Goal: Transaction & Acquisition: Purchase product/service

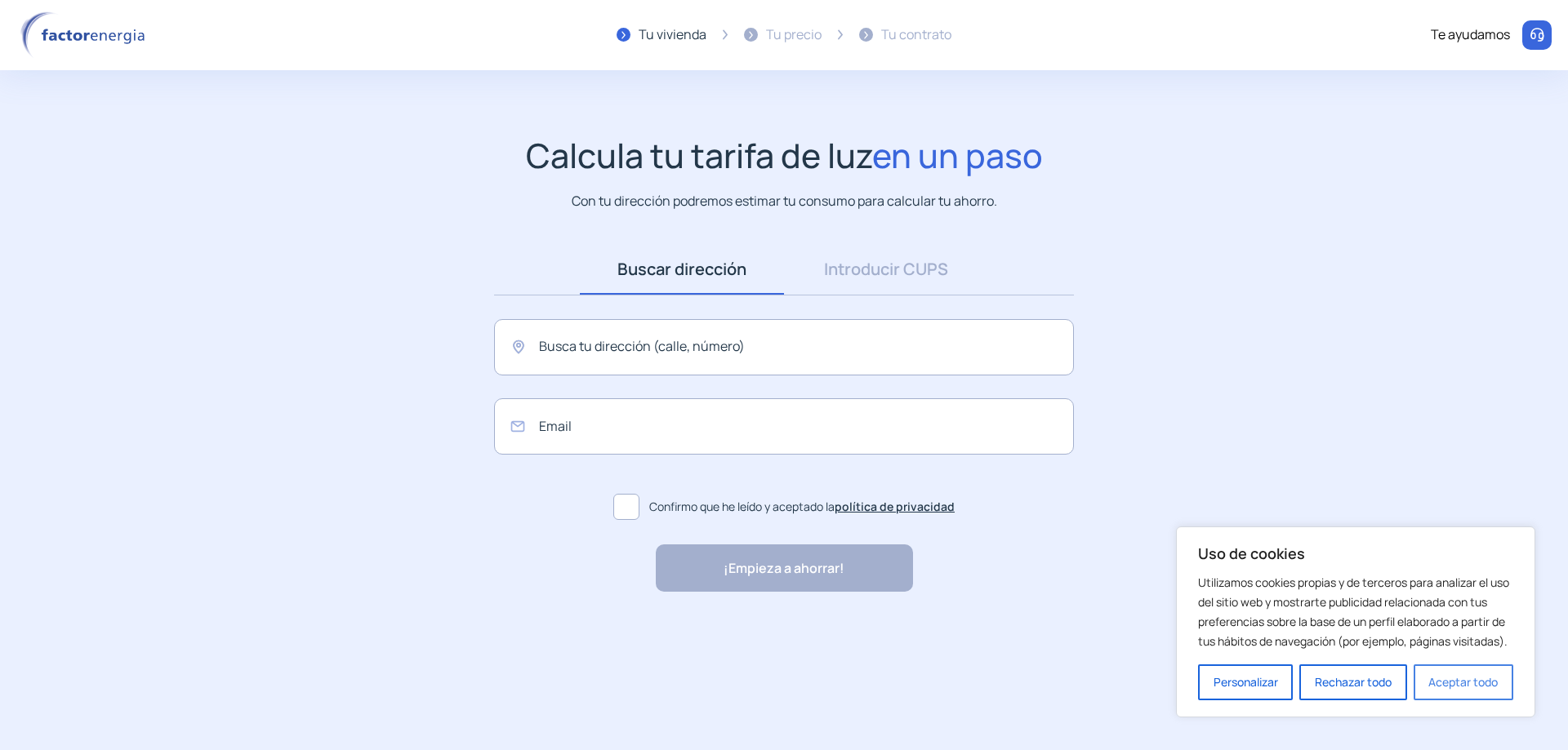
click at [1433, 681] on button "Aceptar todo" at bounding box center [1463, 682] width 100 height 36
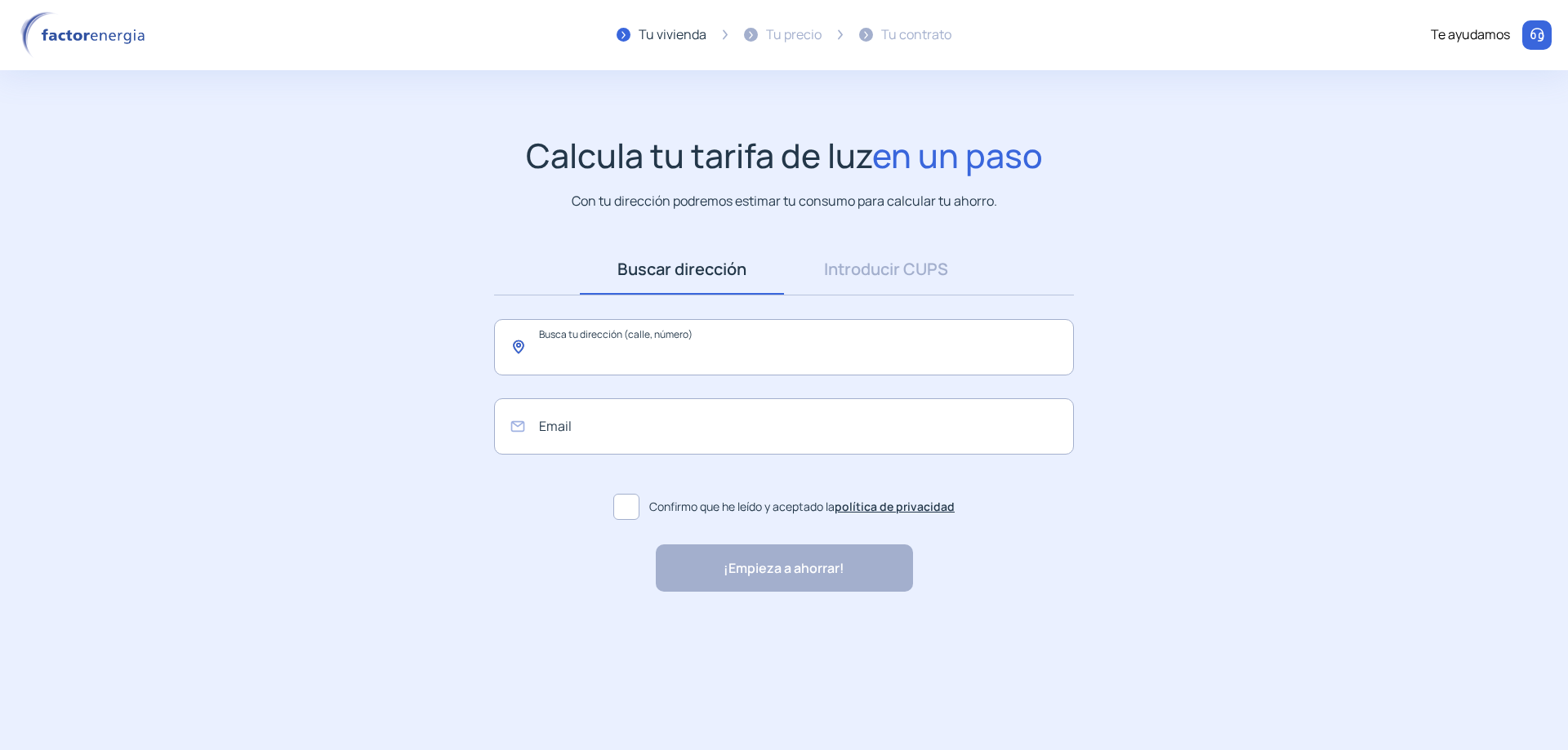
click at [675, 346] on input "text" at bounding box center [783, 347] width 579 height 56
click at [675, 348] on input "text" at bounding box center [783, 347] width 579 height 56
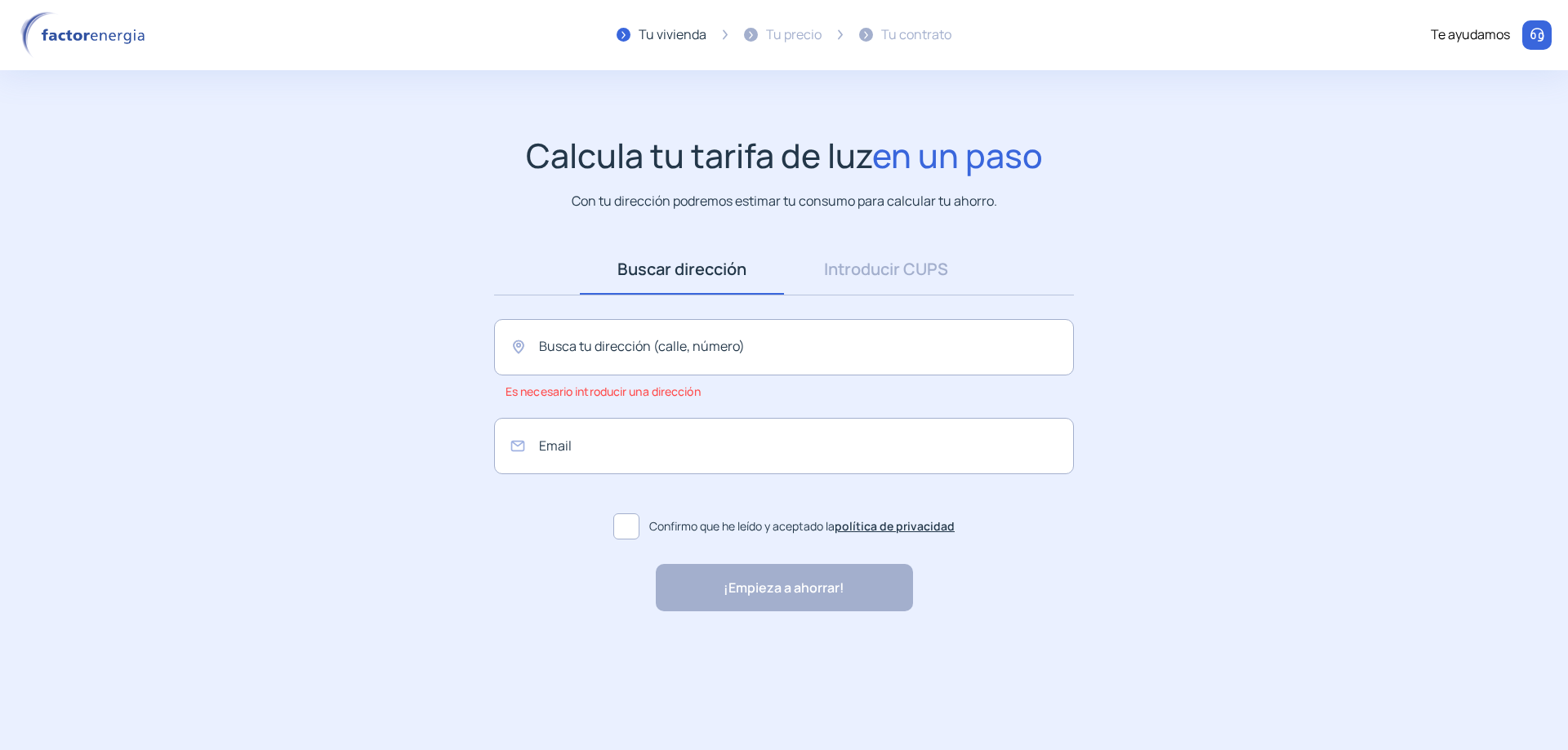
click at [74, 35] on img at bounding box center [85, 35] width 139 height 47
click at [742, 351] on input "text" at bounding box center [783, 347] width 579 height 56
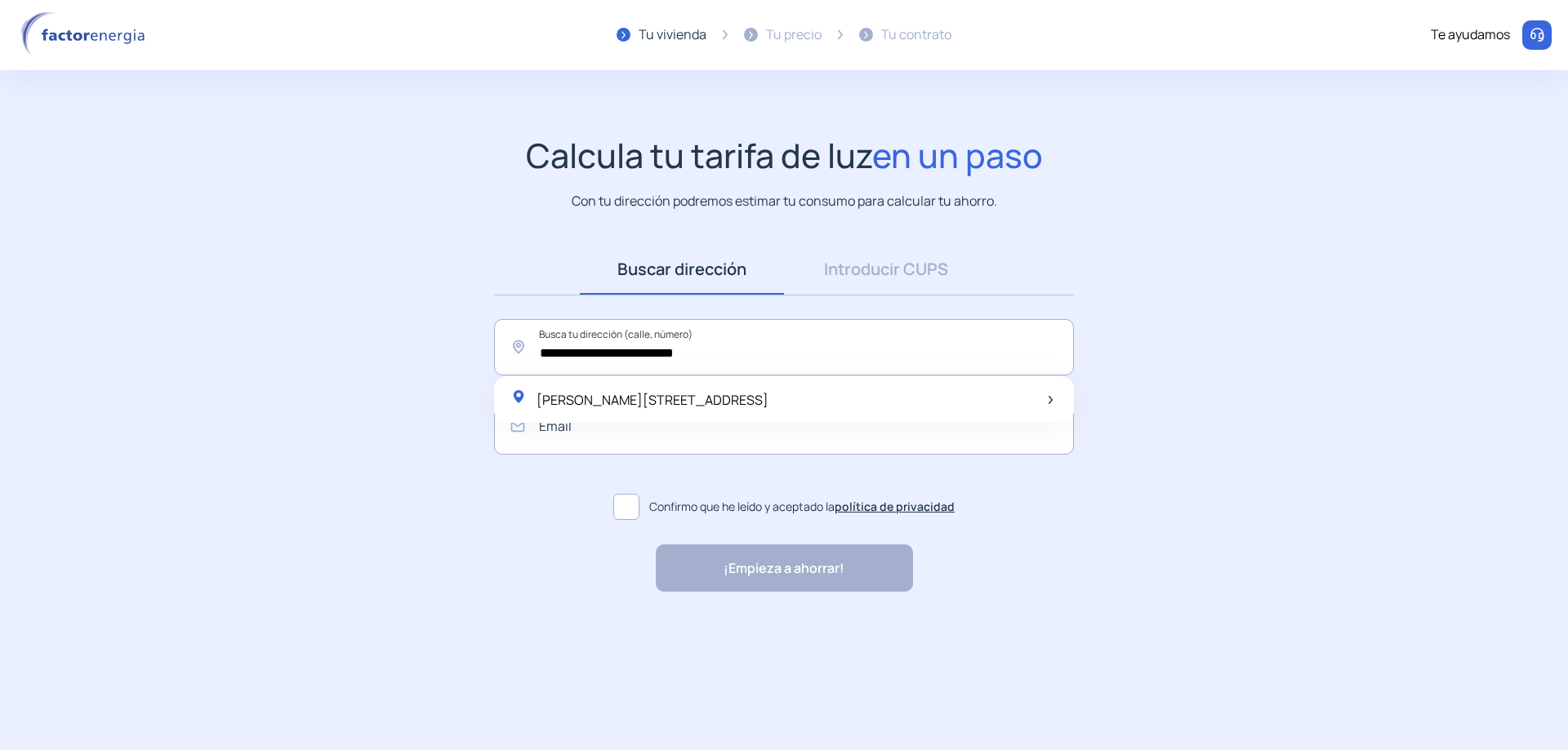
click at [787, 388] on div "[PERSON_NAME][STREET_ADDRESS]" at bounding box center [783, 399] width 579 height 47
type input "**********"
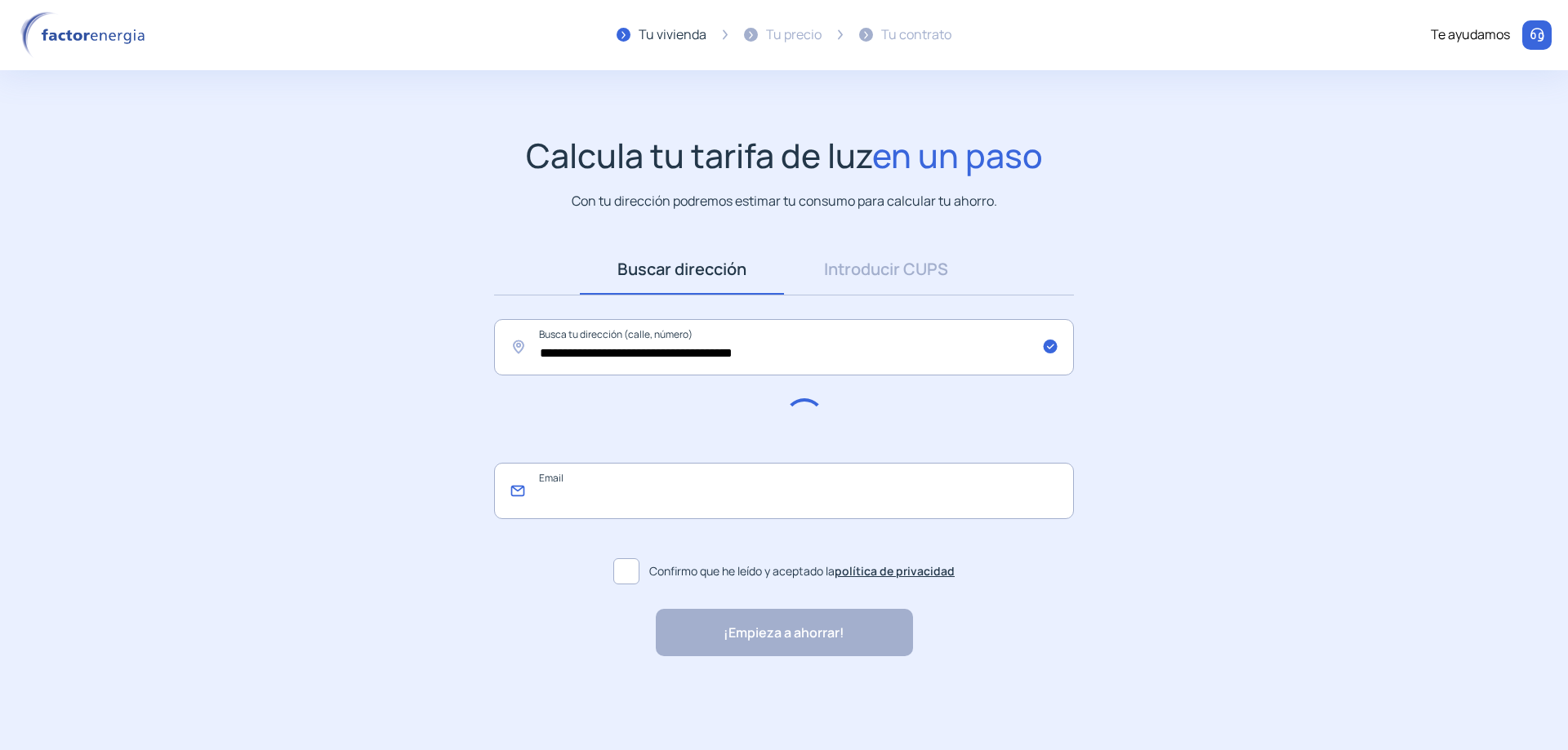
click at [764, 505] on input "email" at bounding box center [783, 490] width 579 height 56
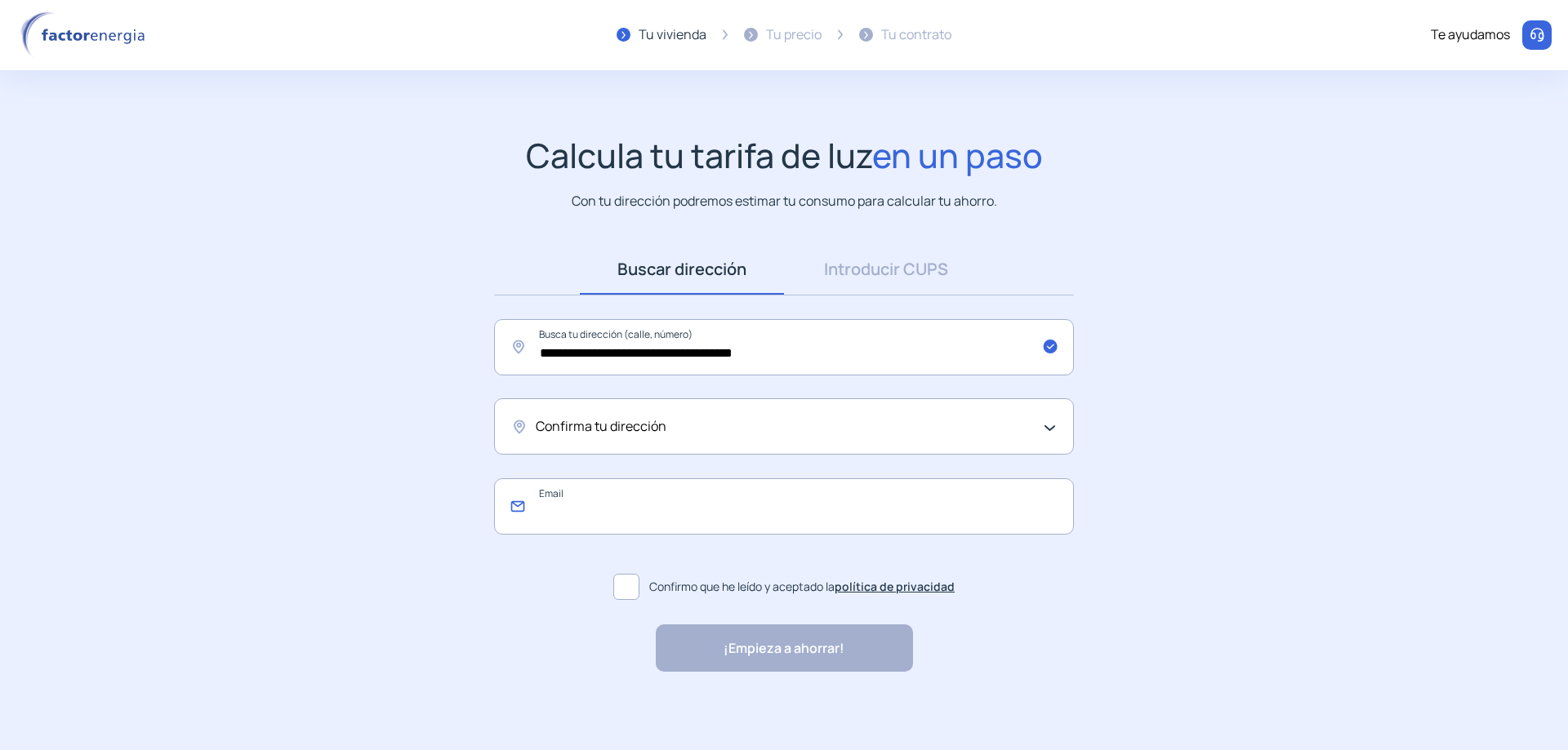
type input "**********"
click at [740, 429] on div "Confirma tu dirección" at bounding box center [780, 427] width 489 height 21
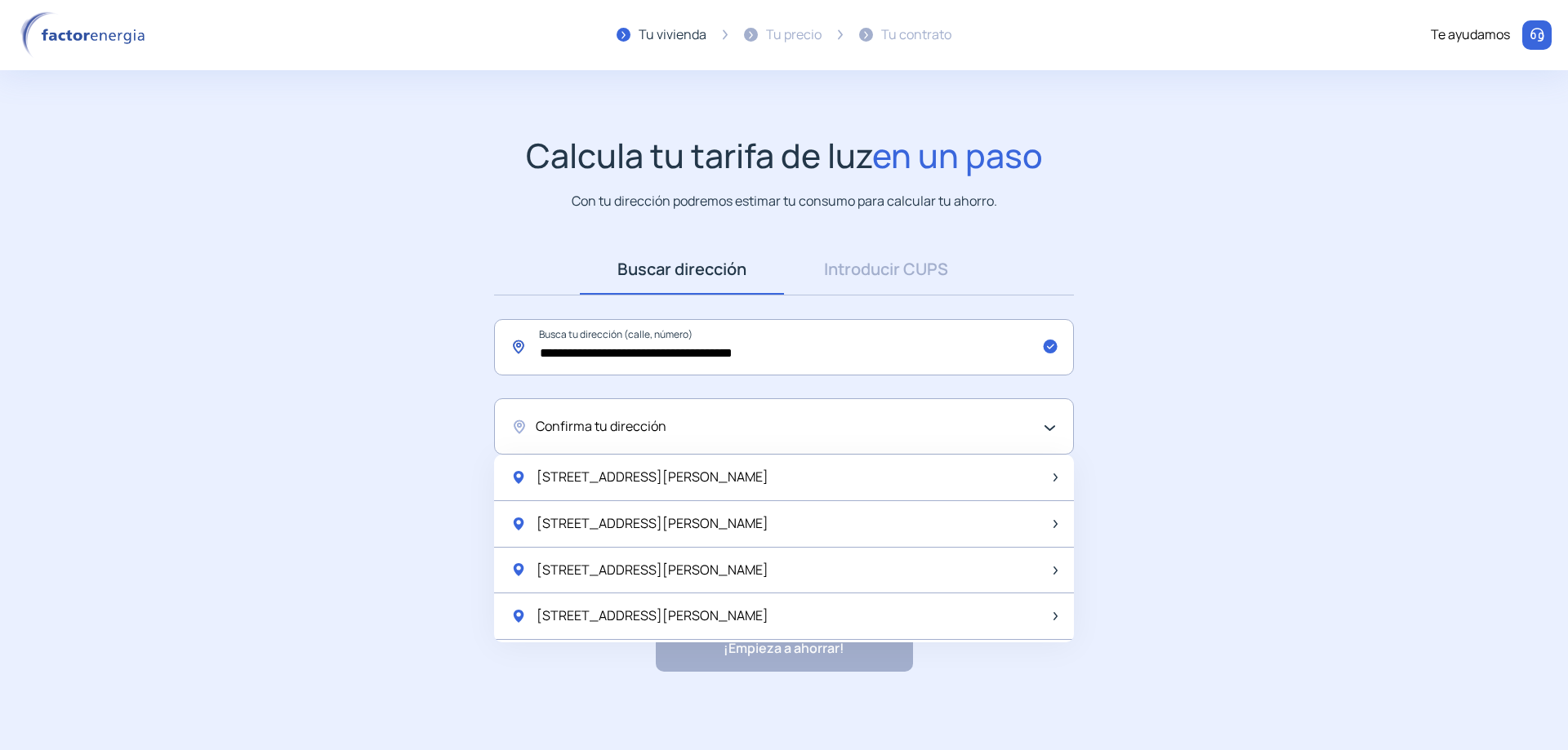
drag, startPoint x: 542, startPoint y: 351, endPoint x: 838, endPoint y: 315, distance: 298.2
click at [838, 315] on div "**********" at bounding box center [784, 425] width 612 height 363
drag, startPoint x: 707, startPoint y: 428, endPoint x: 609, endPoint y: 434, distance: 98.2
drag, startPoint x: 609, startPoint y: 434, endPoint x: 564, endPoint y: 415, distance: 48.8
click at [564, 415] on div "Confirma tu dirección" at bounding box center [783, 426] width 579 height 56
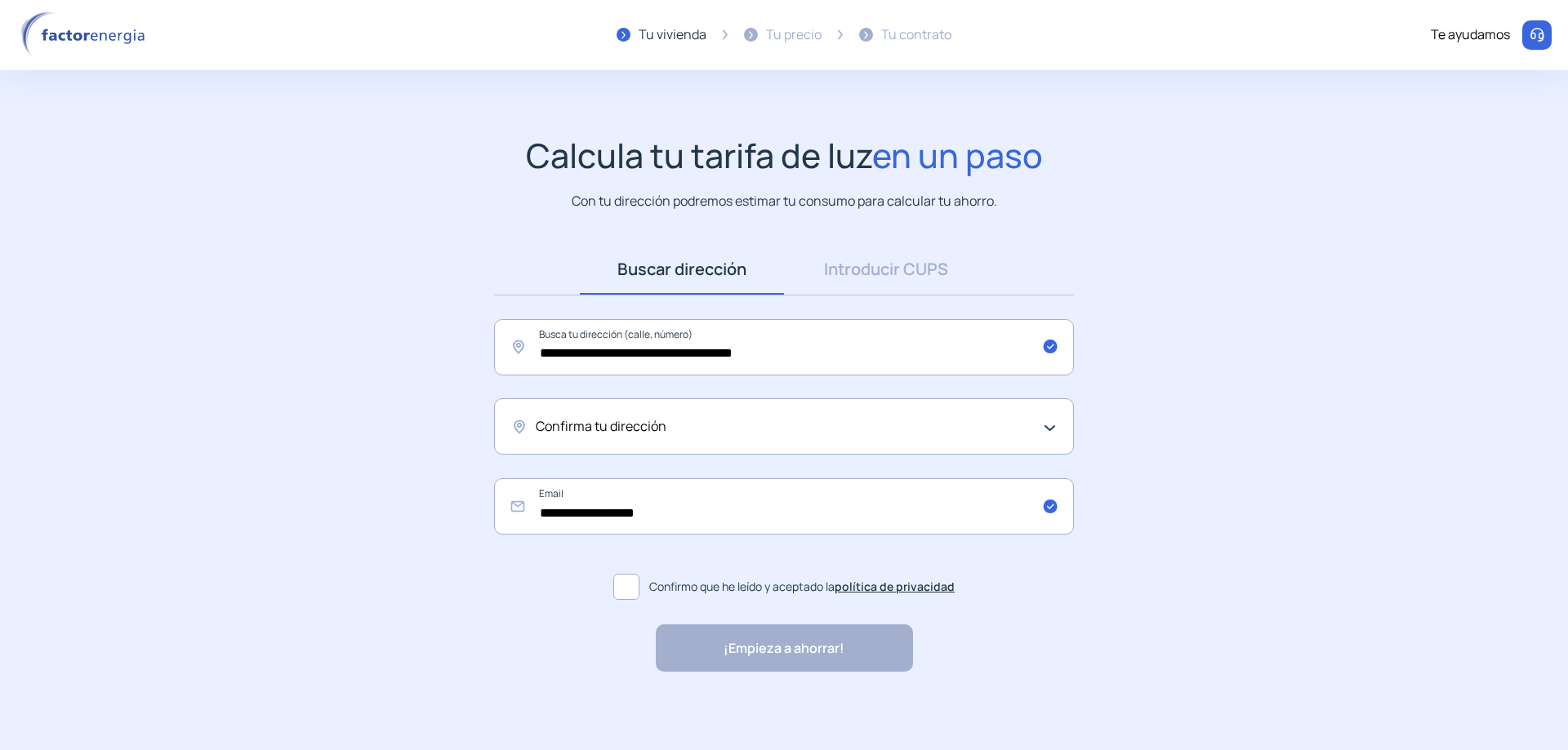
click at [573, 415] on div "Confirma tu dirección" at bounding box center [783, 426] width 579 height 56
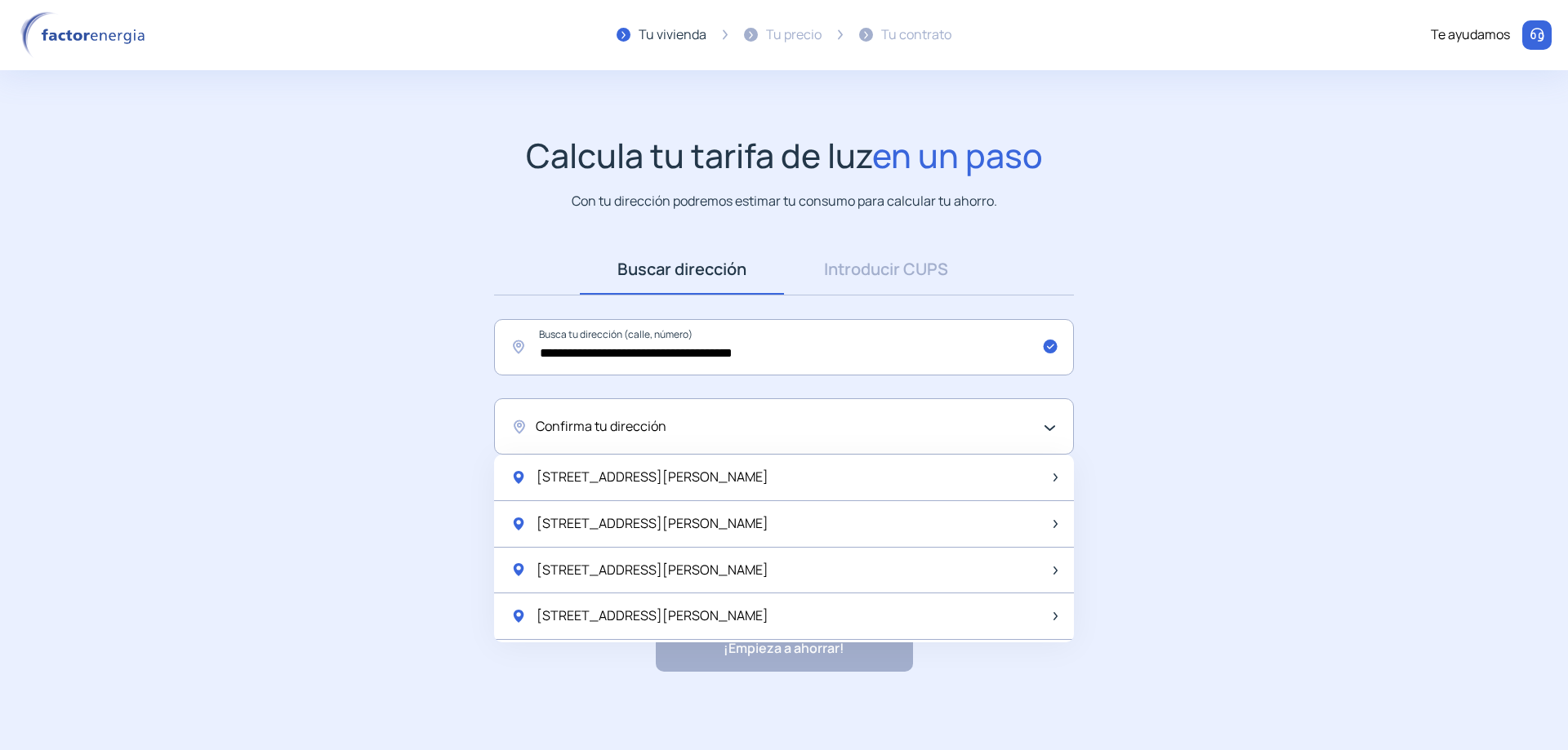
click at [582, 424] on span "Confirma tu dirección" at bounding box center [601, 427] width 131 height 21
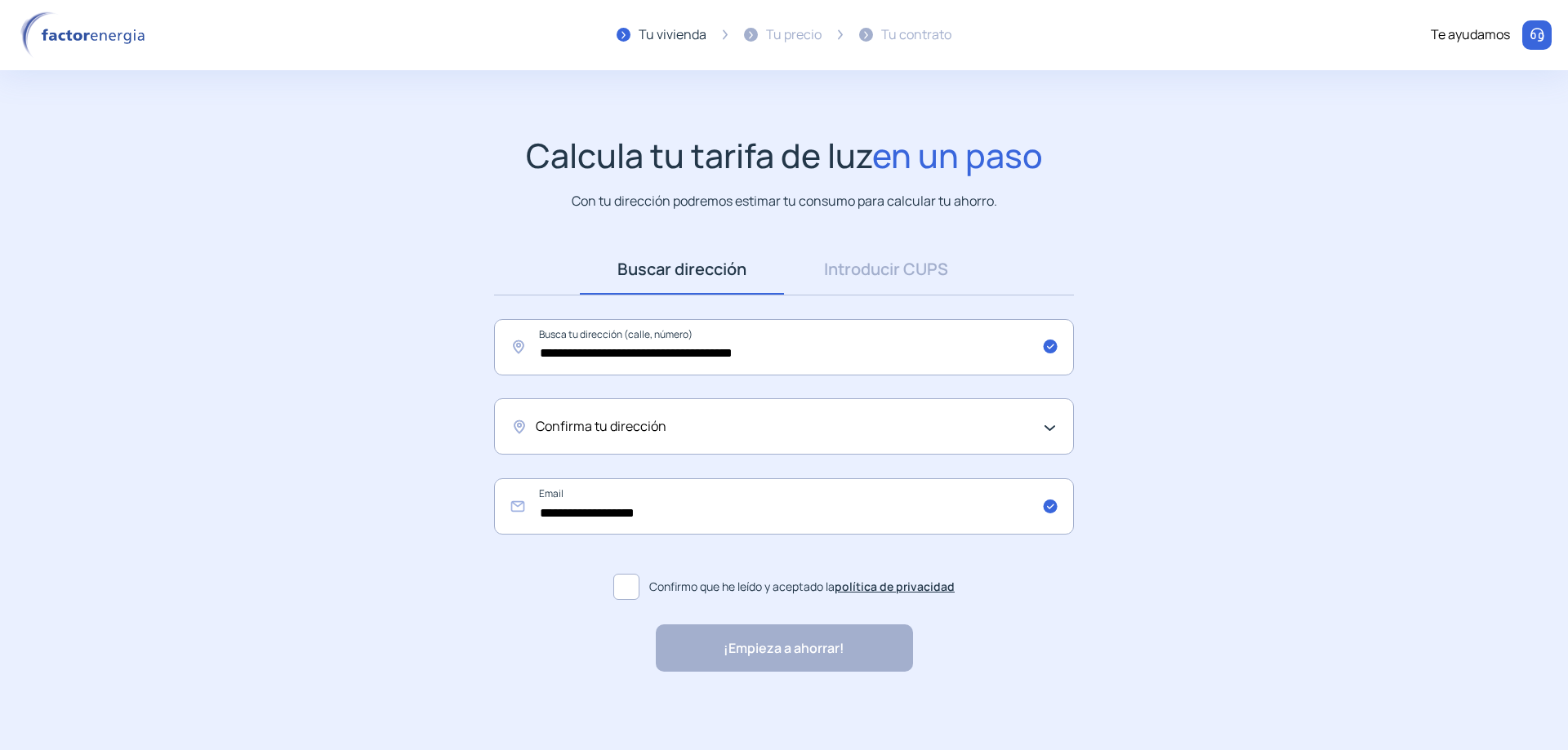
click at [717, 423] on div "Confirma tu dirección" at bounding box center [780, 427] width 489 height 21
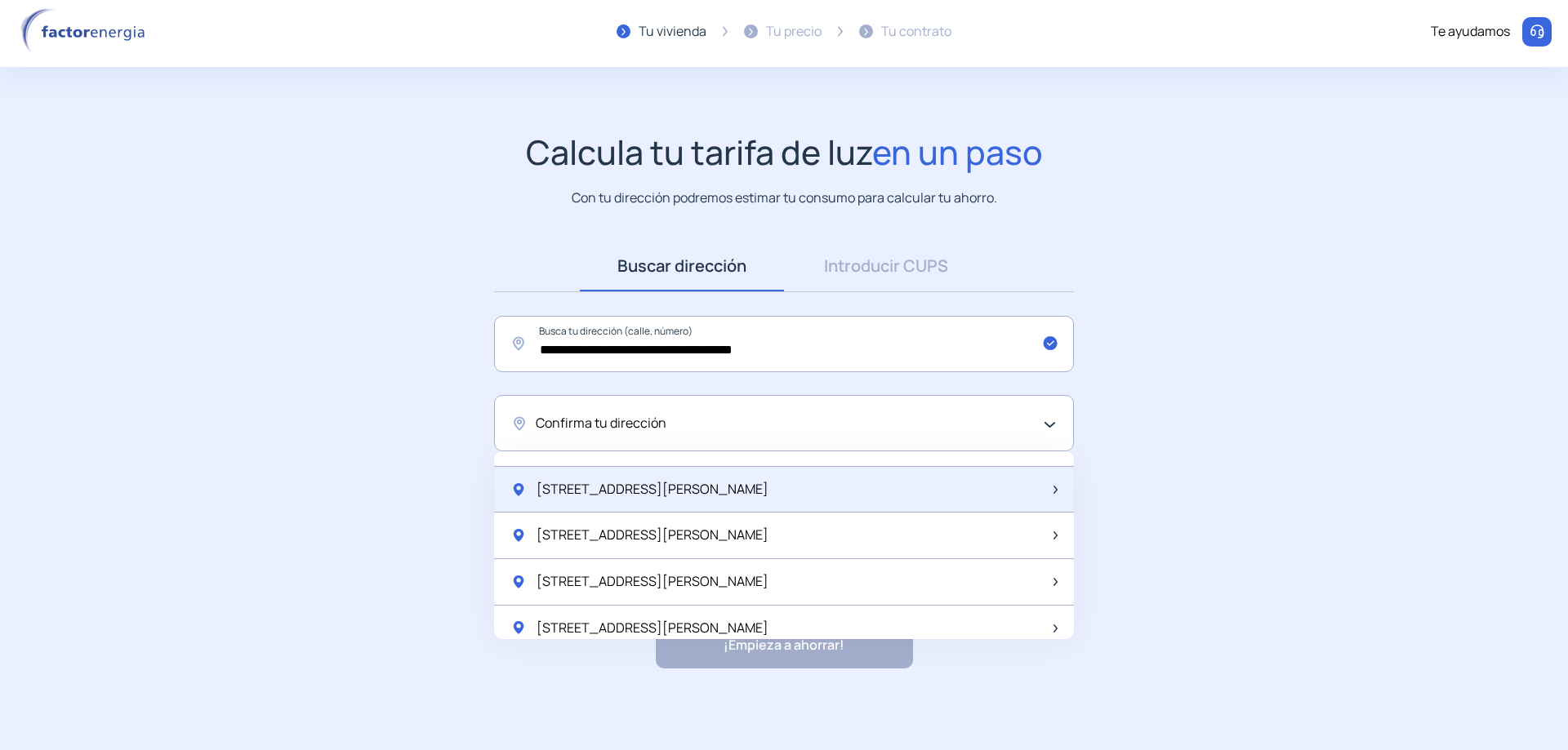
scroll to position [2167, 0]
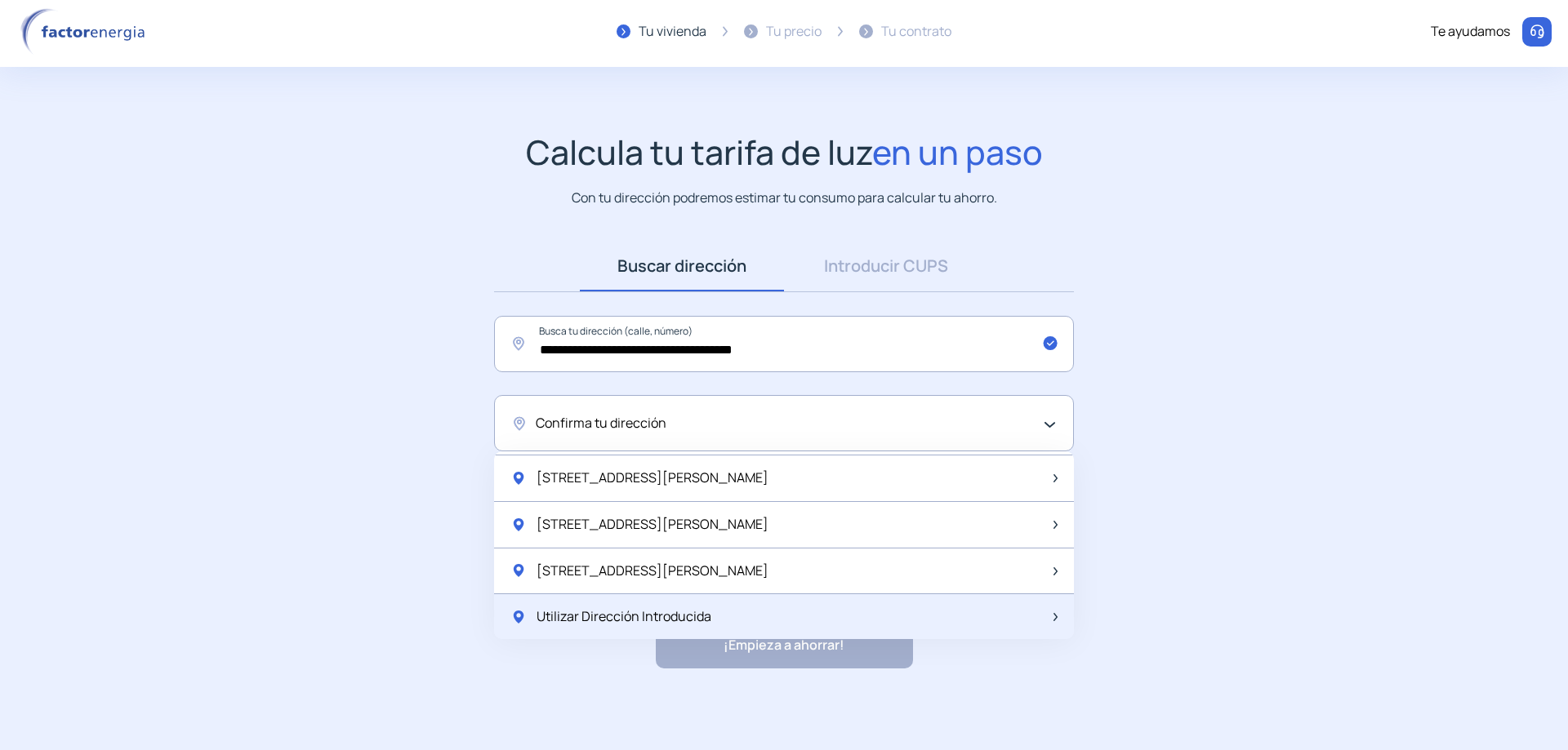
click at [722, 621] on div "Utilizar Dirección Introducida" at bounding box center [783, 617] width 579 height 45
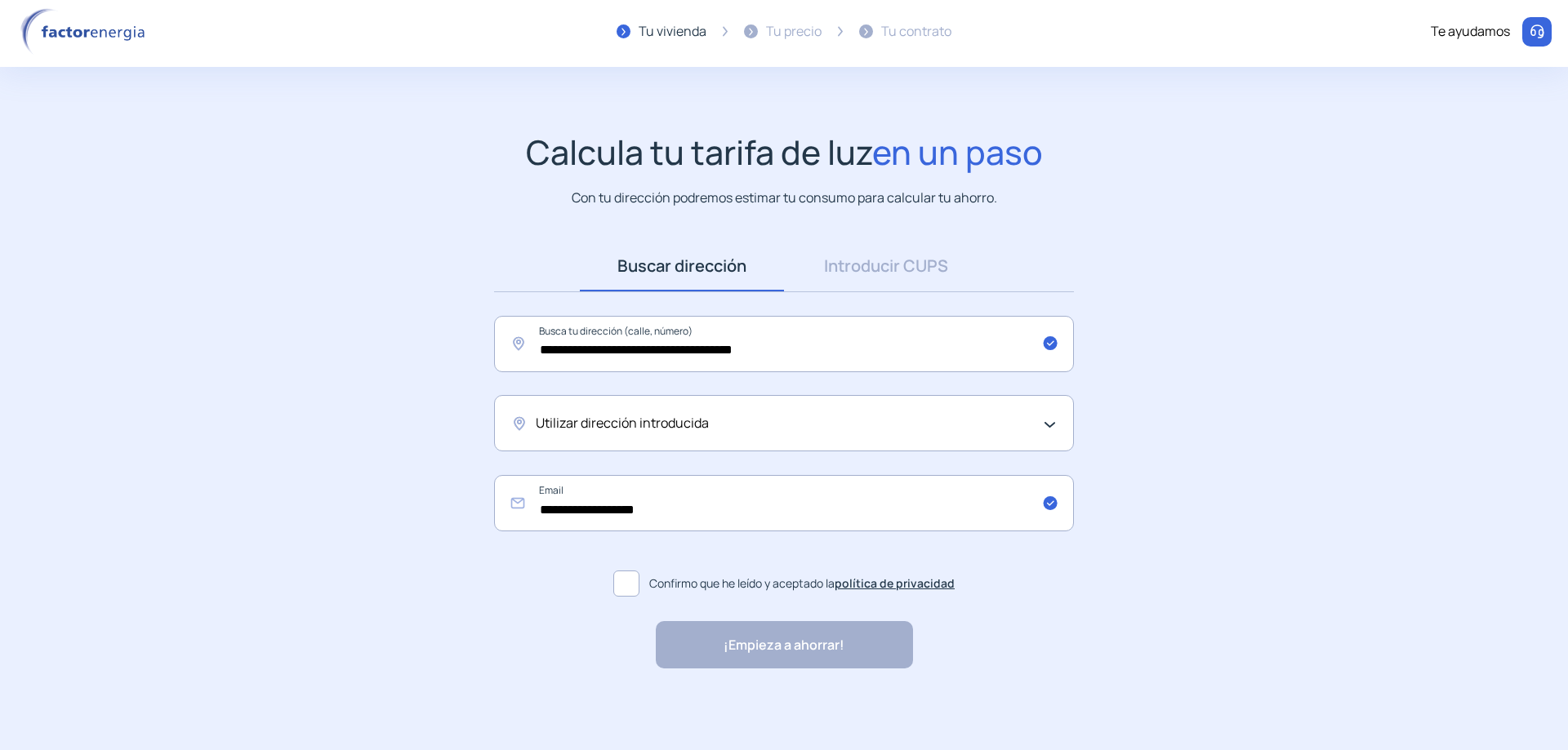
drag, startPoint x: 663, startPoint y: 420, endPoint x: 600, endPoint y: 431, distance: 64.0
click at [600, 431] on span "Utilizar dirección introducida" at bounding box center [622, 423] width 174 height 21
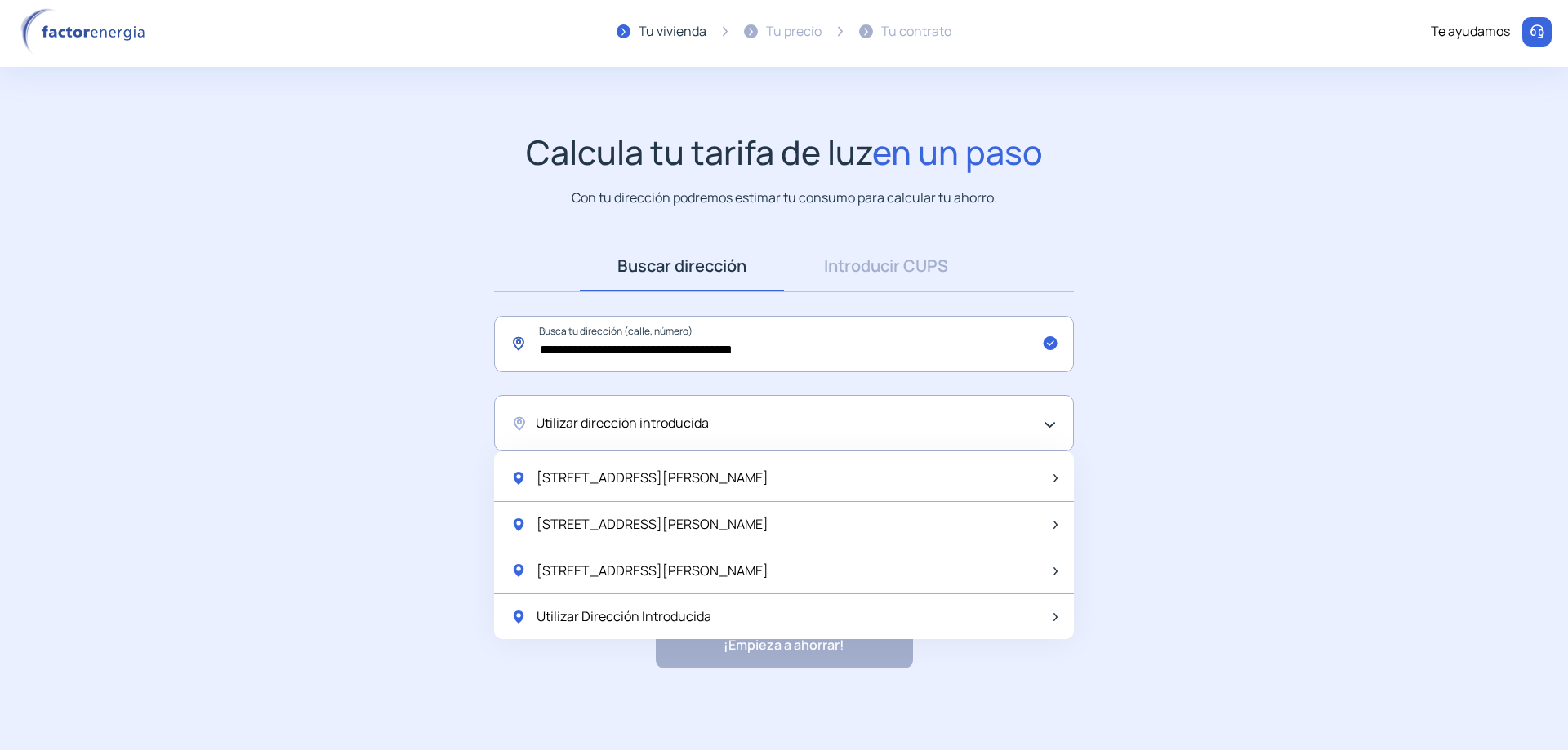
click at [800, 347] on input "**********" at bounding box center [783, 343] width 579 height 56
click at [669, 351] on input "**********" at bounding box center [783, 343] width 579 height 56
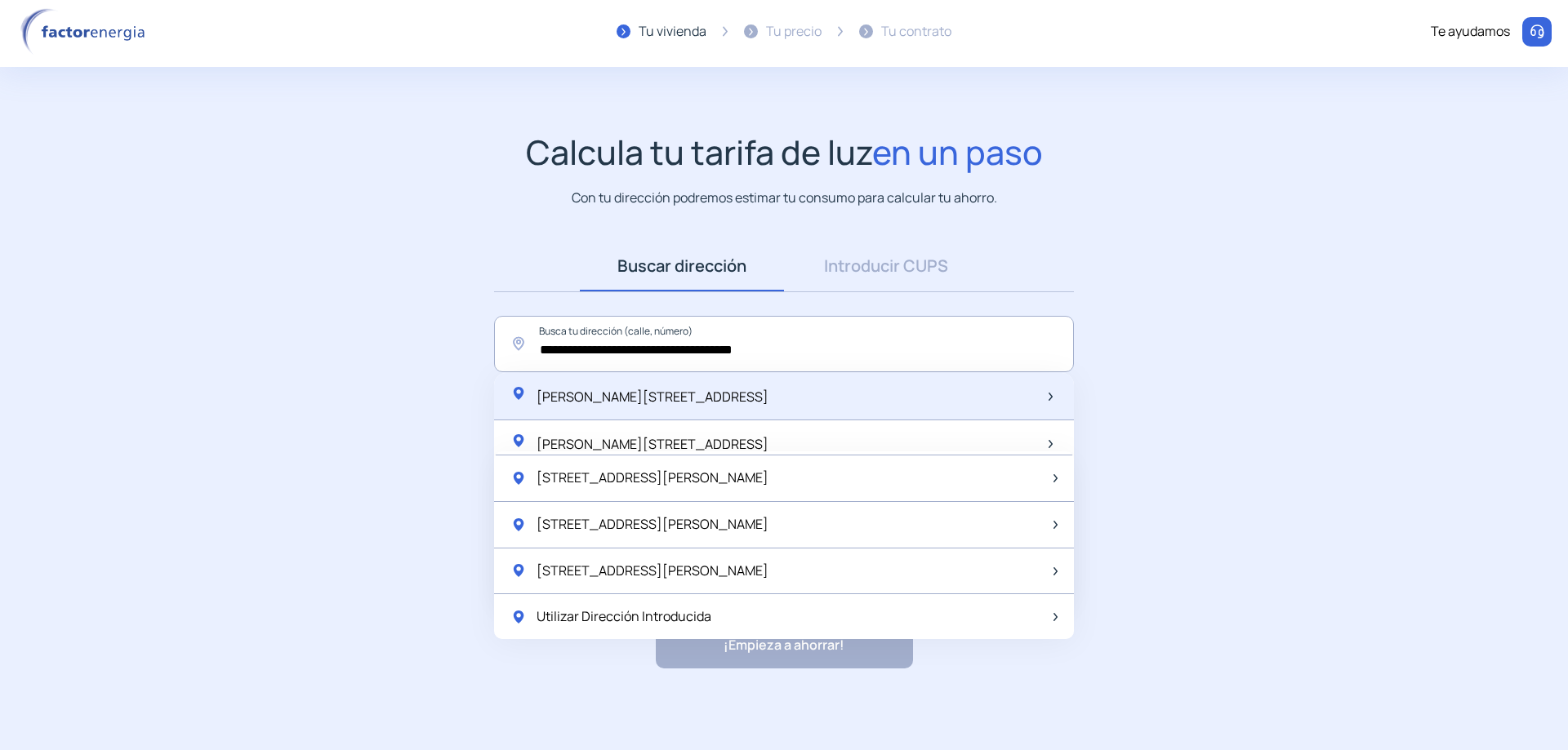
click at [698, 397] on span "[PERSON_NAME][STREET_ADDRESS]" at bounding box center [652, 397] width 232 height 18
type input "**********"
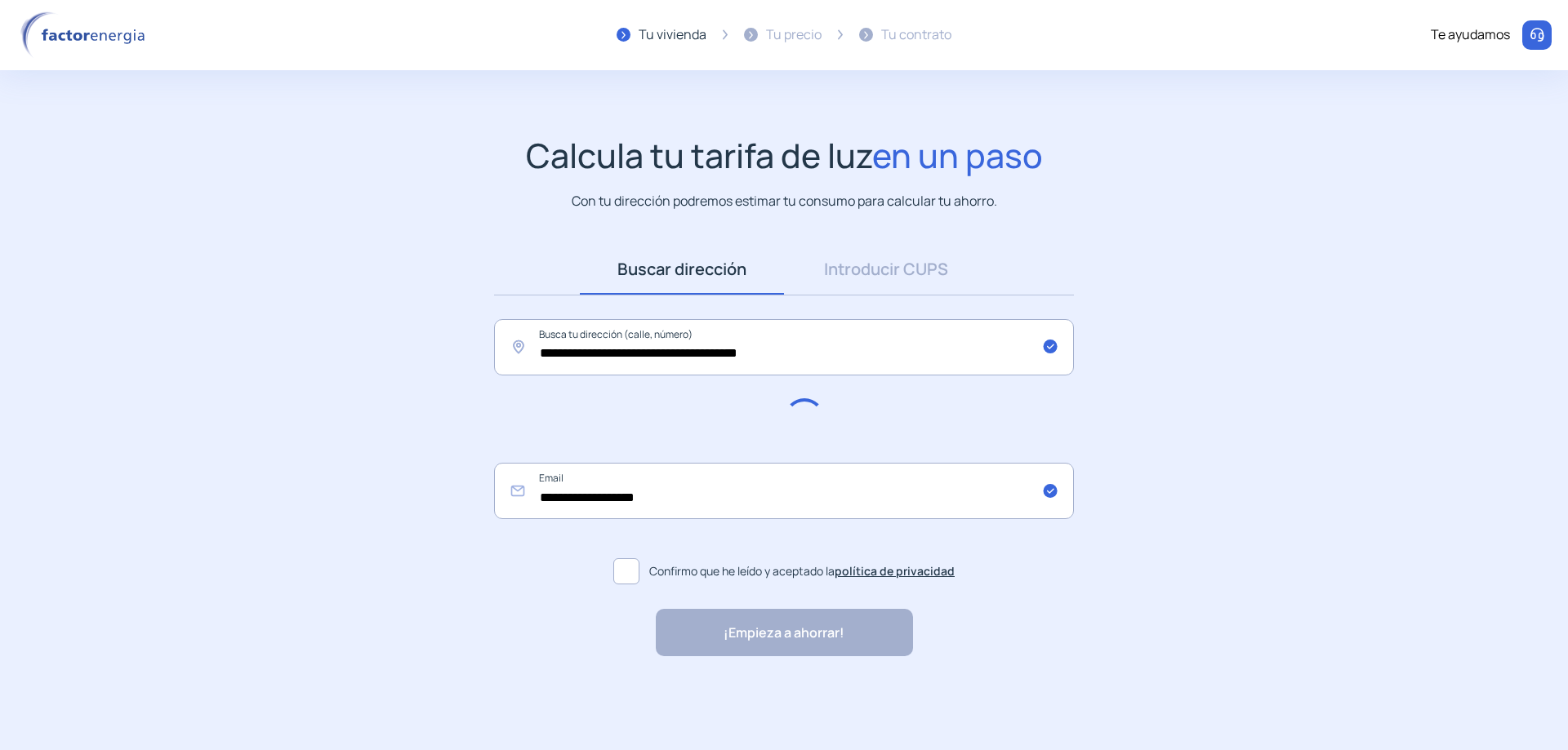
scroll to position [0, 0]
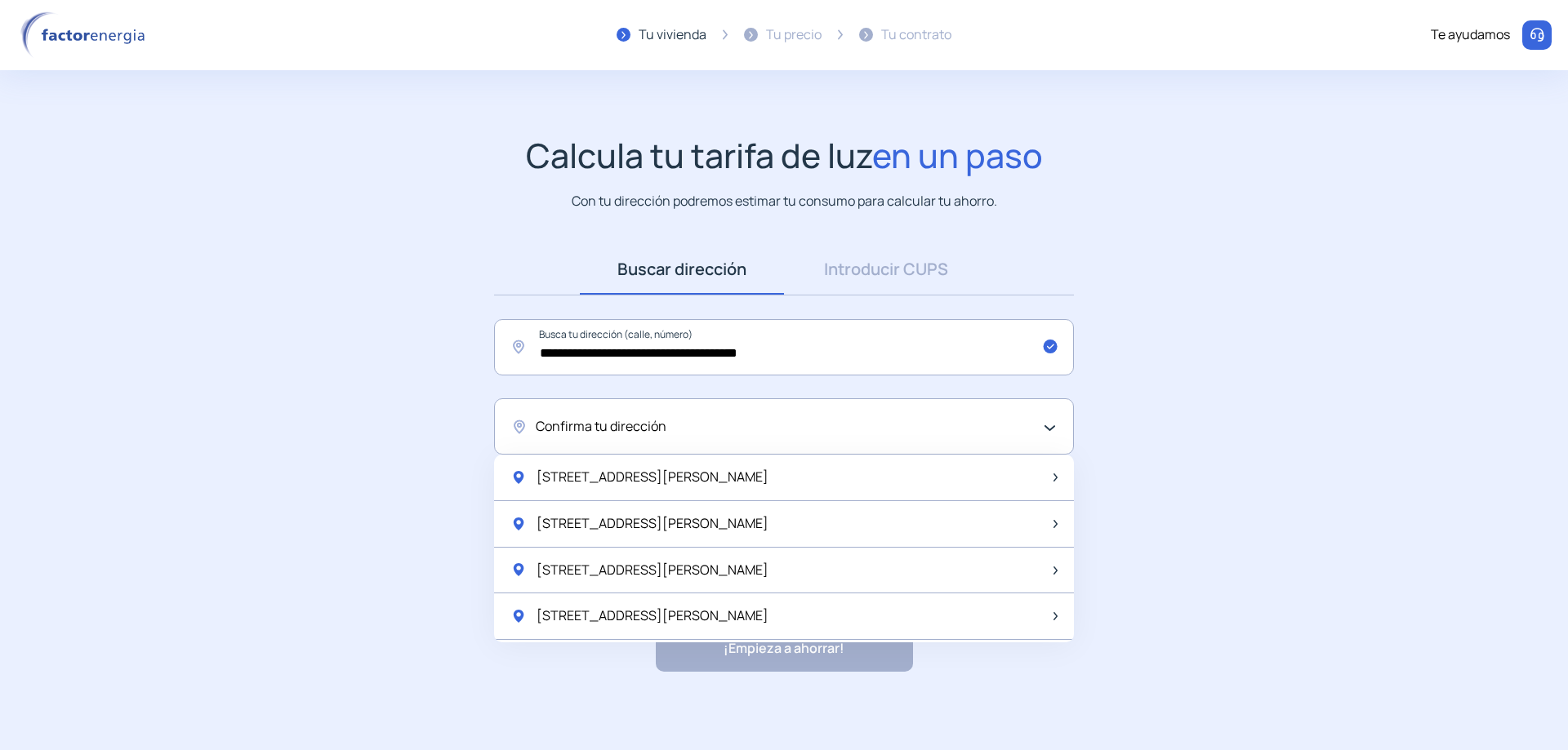
click at [772, 431] on div "Confirma tu dirección" at bounding box center [780, 427] width 489 height 21
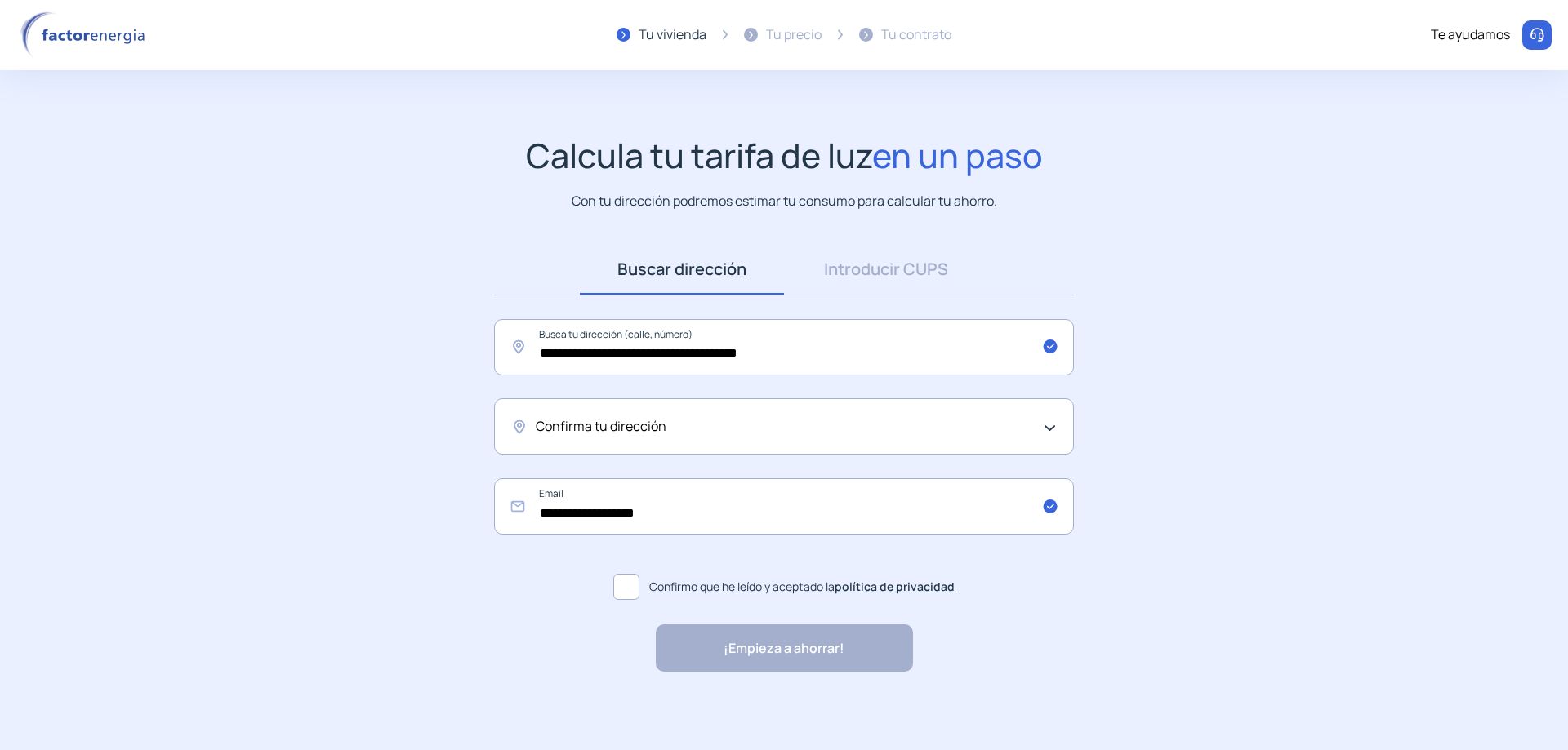
click at [772, 431] on div "Confirma tu dirección" at bounding box center [780, 427] width 489 height 21
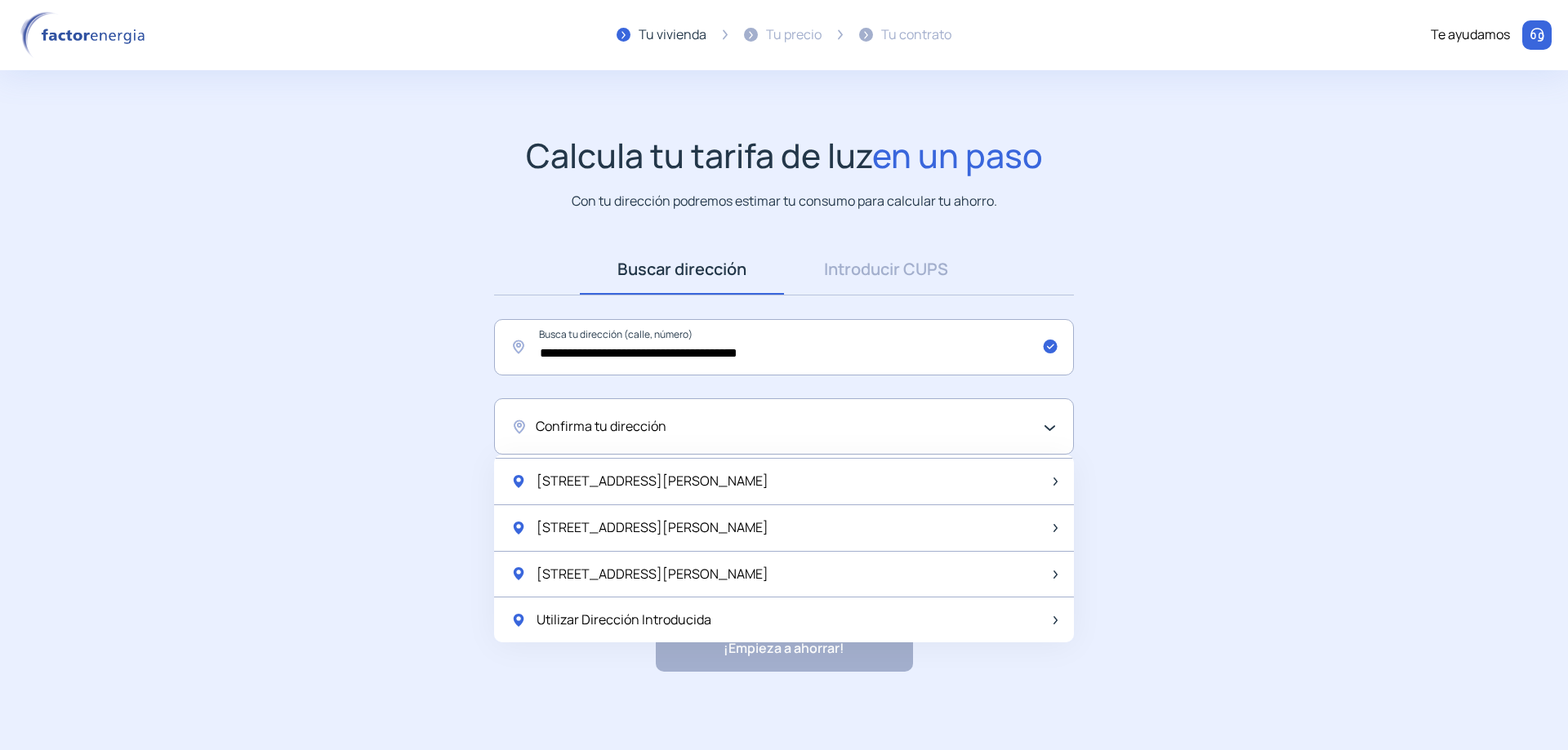
scroll to position [4, 0]
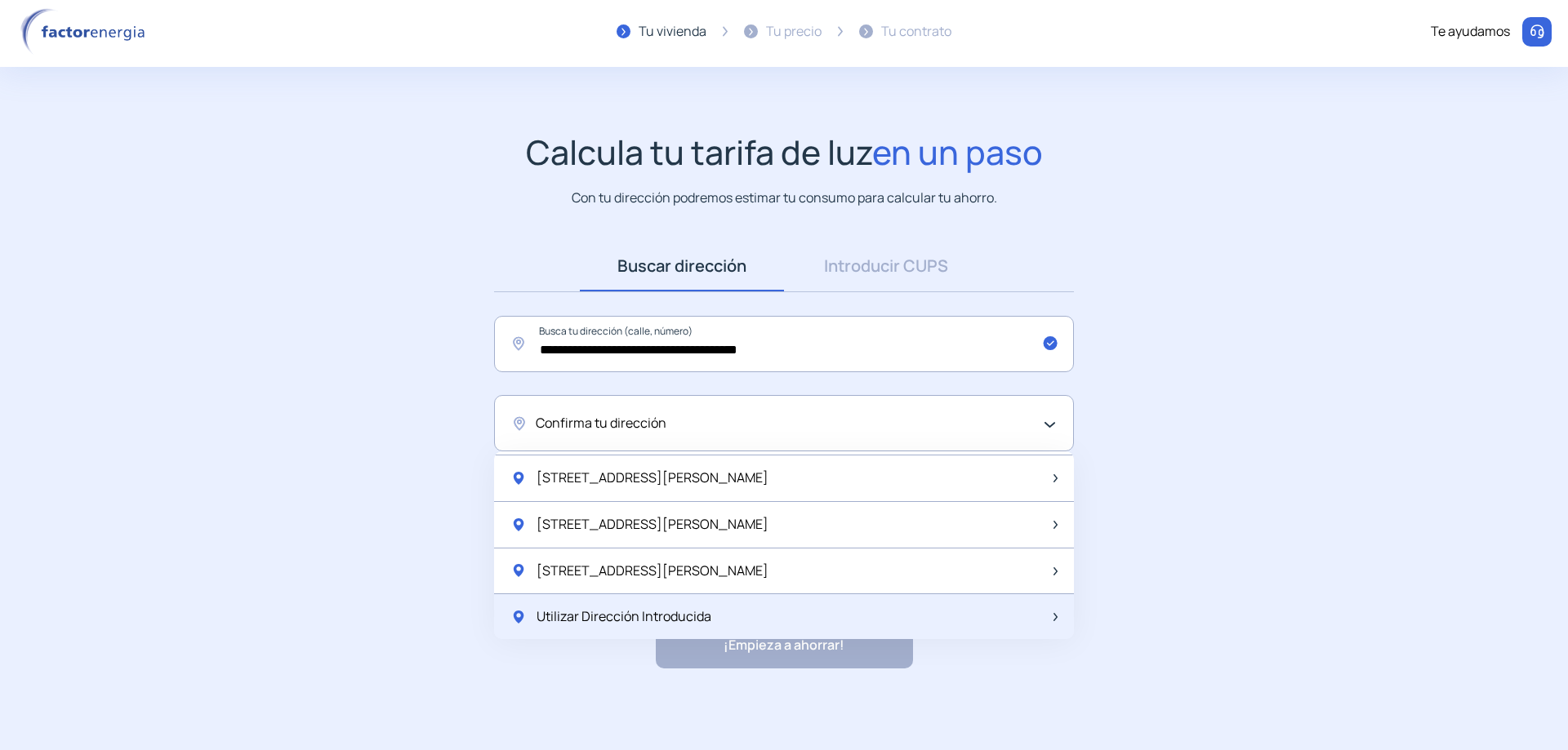
click at [729, 616] on div "Utilizar Dirección Introducida" at bounding box center [783, 617] width 579 height 45
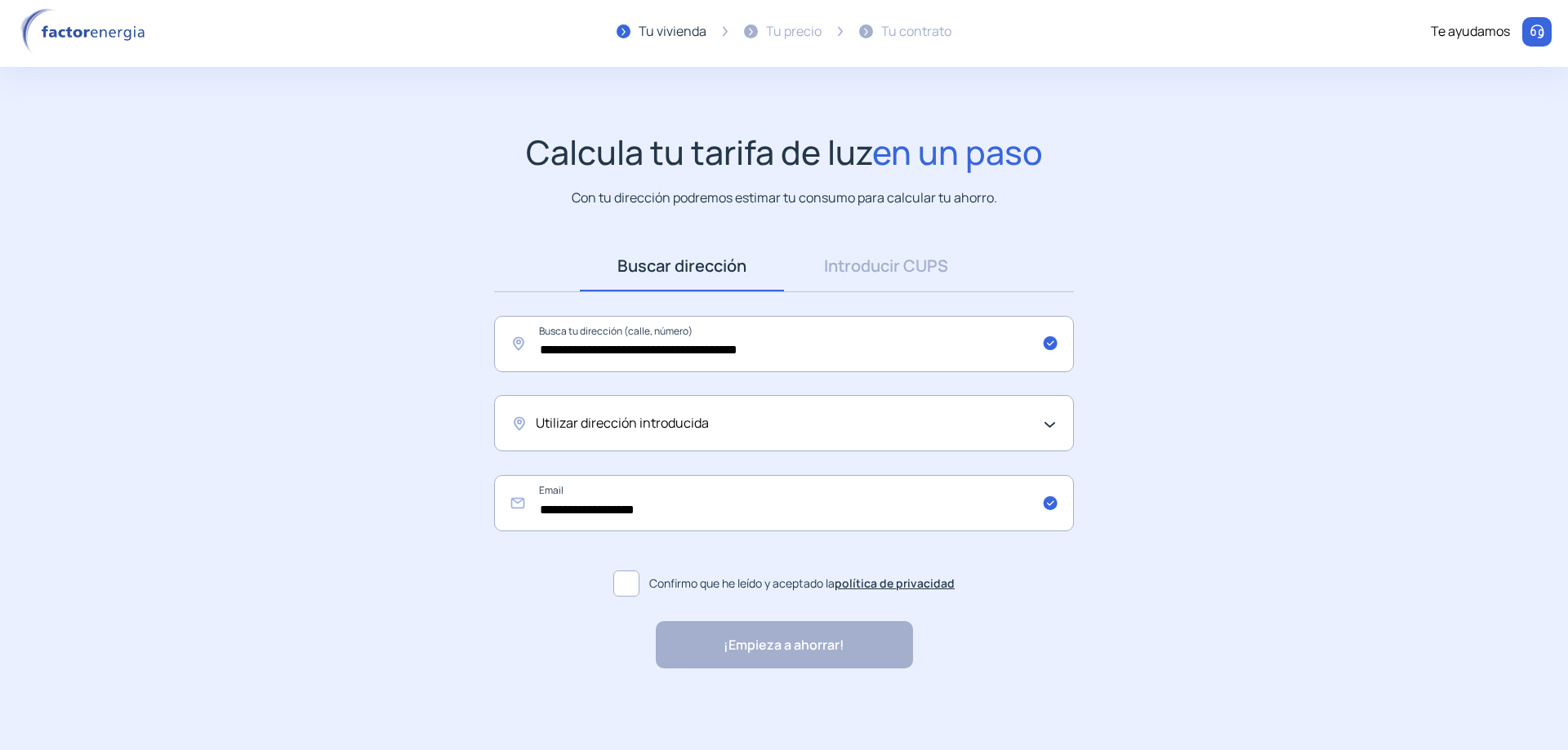
click at [622, 591] on span at bounding box center [626, 583] width 26 height 26
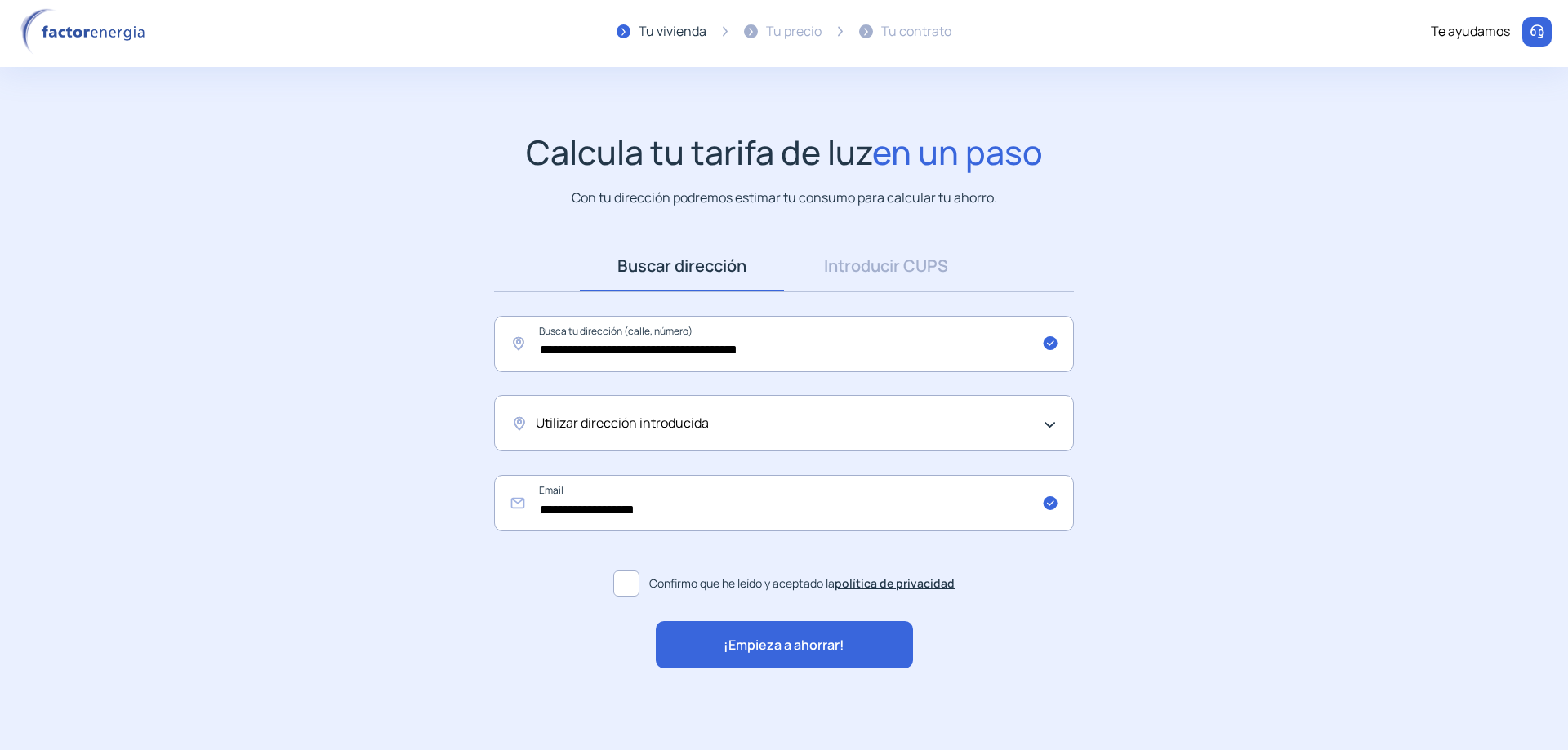
click at [761, 636] on span "¡Empieza a ahorrar!" at bounding box center [784, 646] width 121 height 21
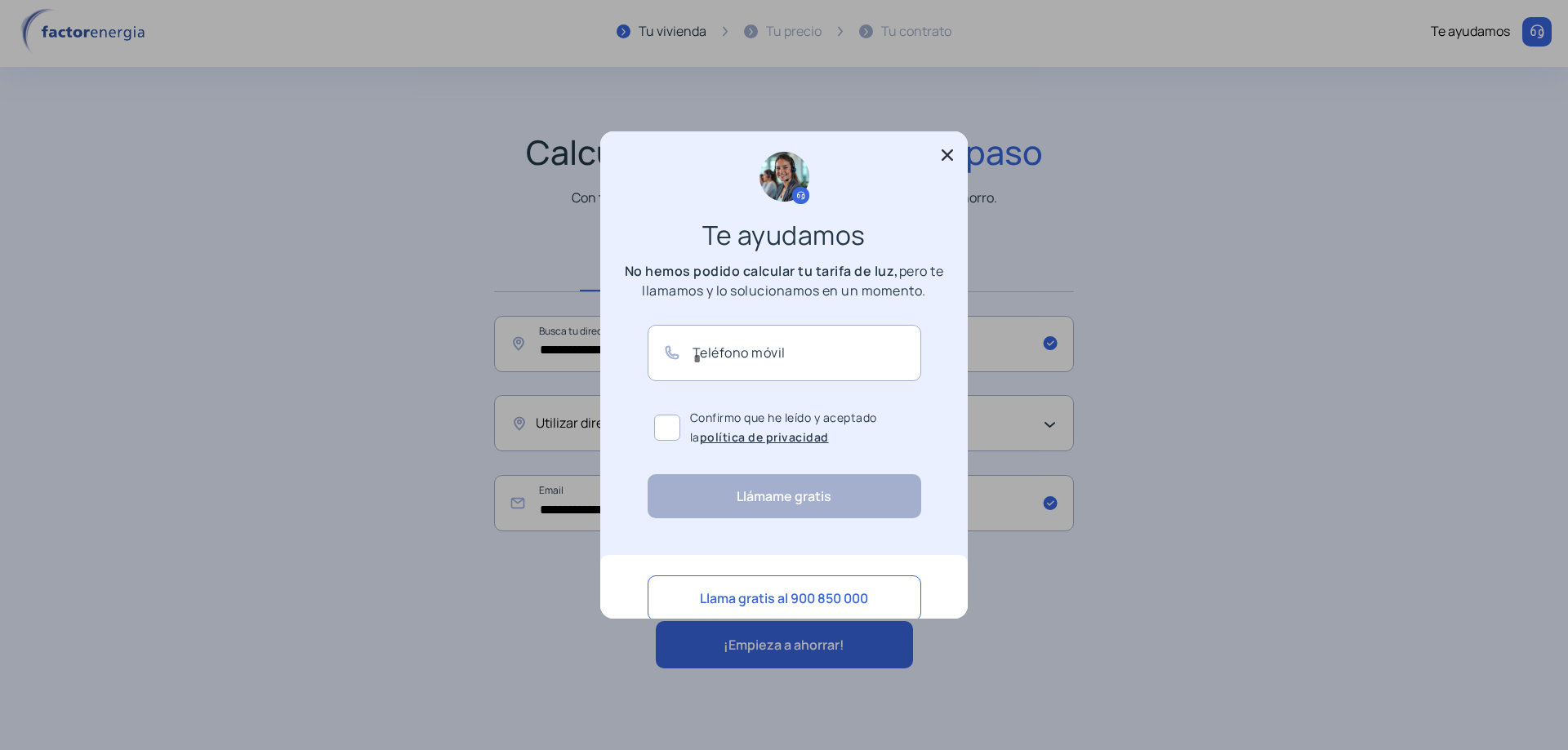
scroll to position [0, 0]
click at [955, 149] on button at bounding box center [947, 157] width 26 height 21
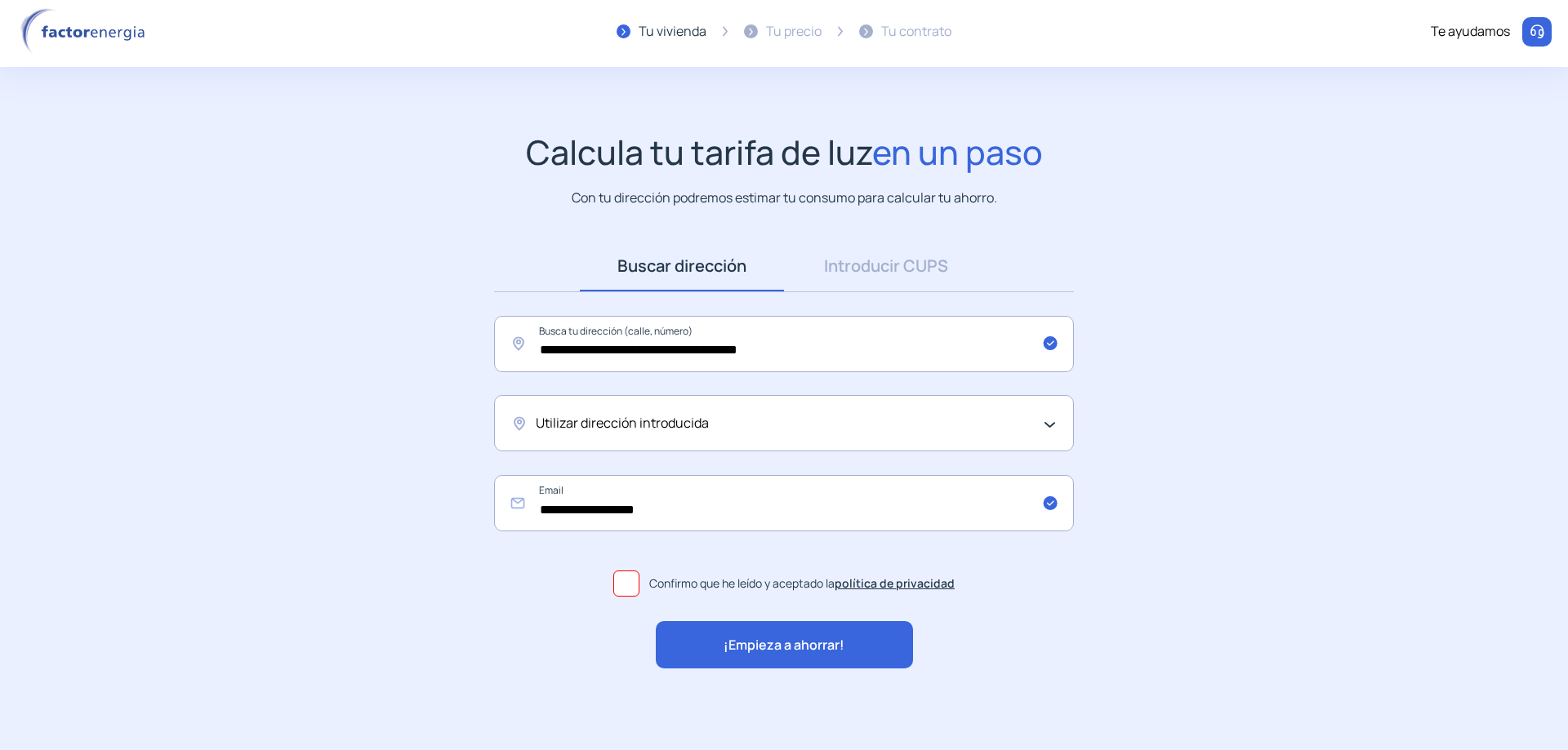
scroll to position [4, 0]
click at [61, 27] on img at bounding box center [85, 31] width 139 height 47
click at [30, 28] on img at bounding box center [85, 31] width 139 height 47
click at [912, 282] on link "Introducir CUPS" at bounding box center [885, 266] width 204 height 51
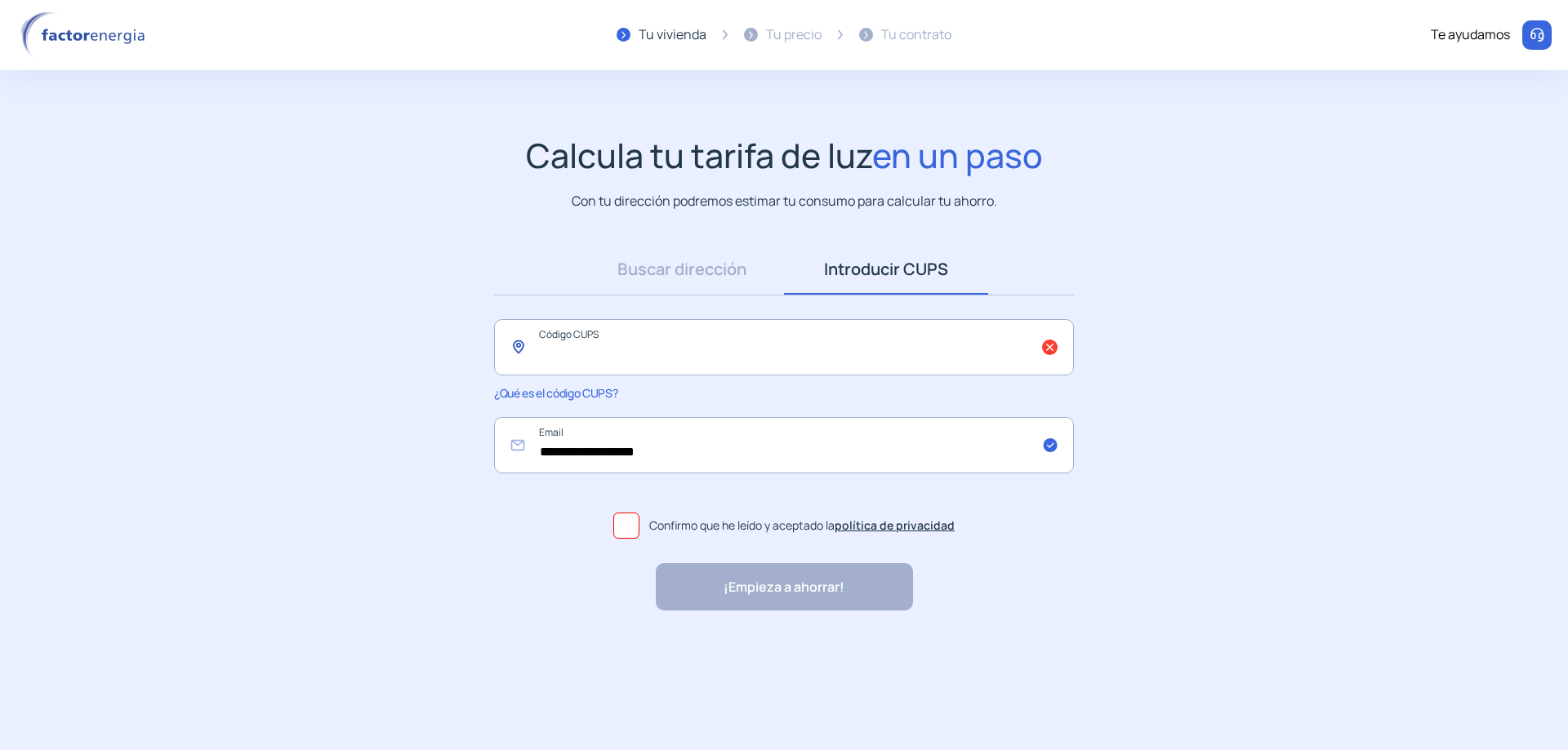
click at [839, 362] on input "text" at bounding box center [783, 347] width 579 height 56
paste input "**********"
type input "**********"
click at [781, 596] on div "¡Empieza a ahorrar! "Excelente servicio y atención al cliente" "Respeto por el …" at bounding box center [784, 586] width 257 height 47
click at [692, 520] on span "Confirmo que he leído y aceptado la política de privacidad" at bounding box center [801, 526] width 305 height 18
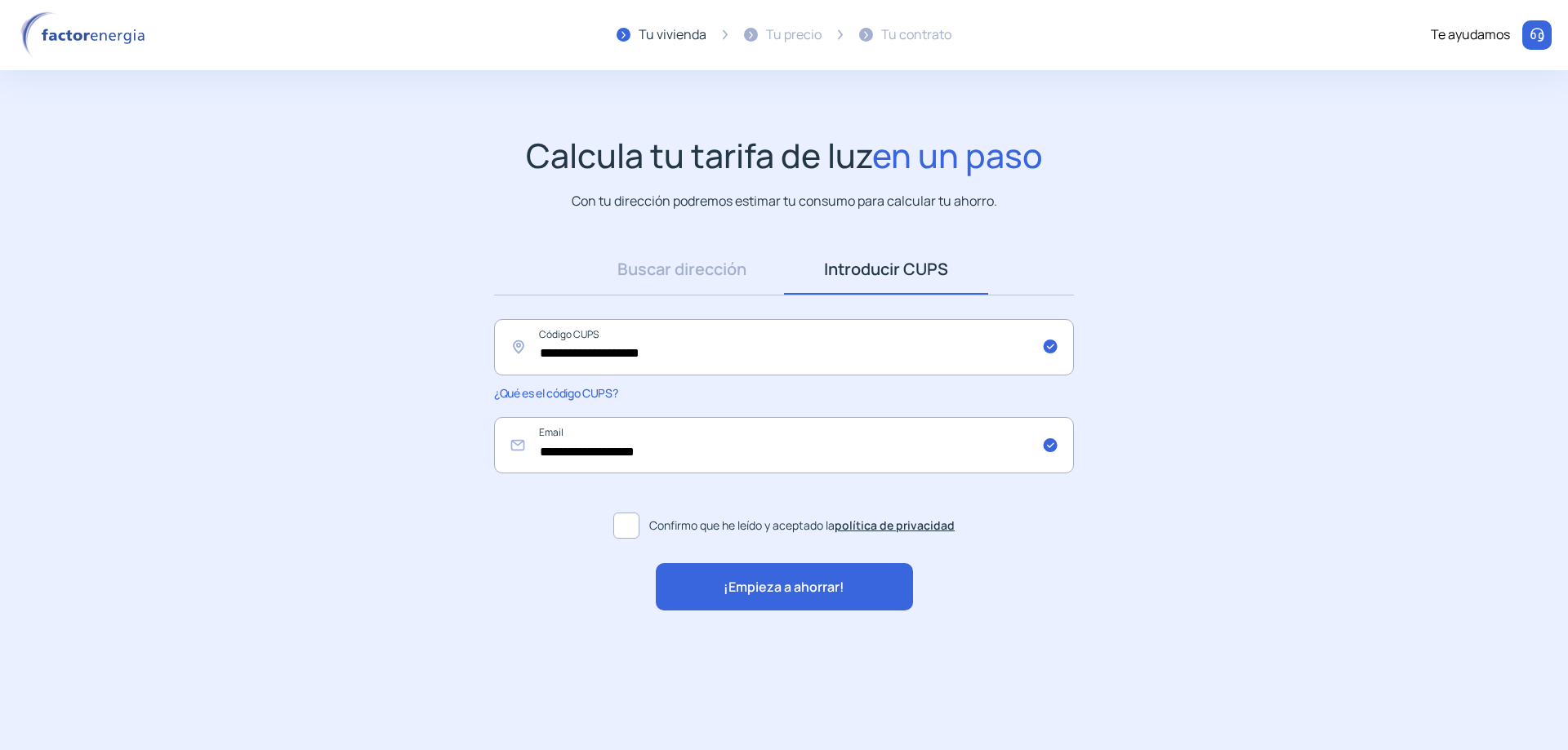
click at [787, 577] on span "¡Empieza a ahorrar!" at bounding box center [784, 588] width 121 height 21
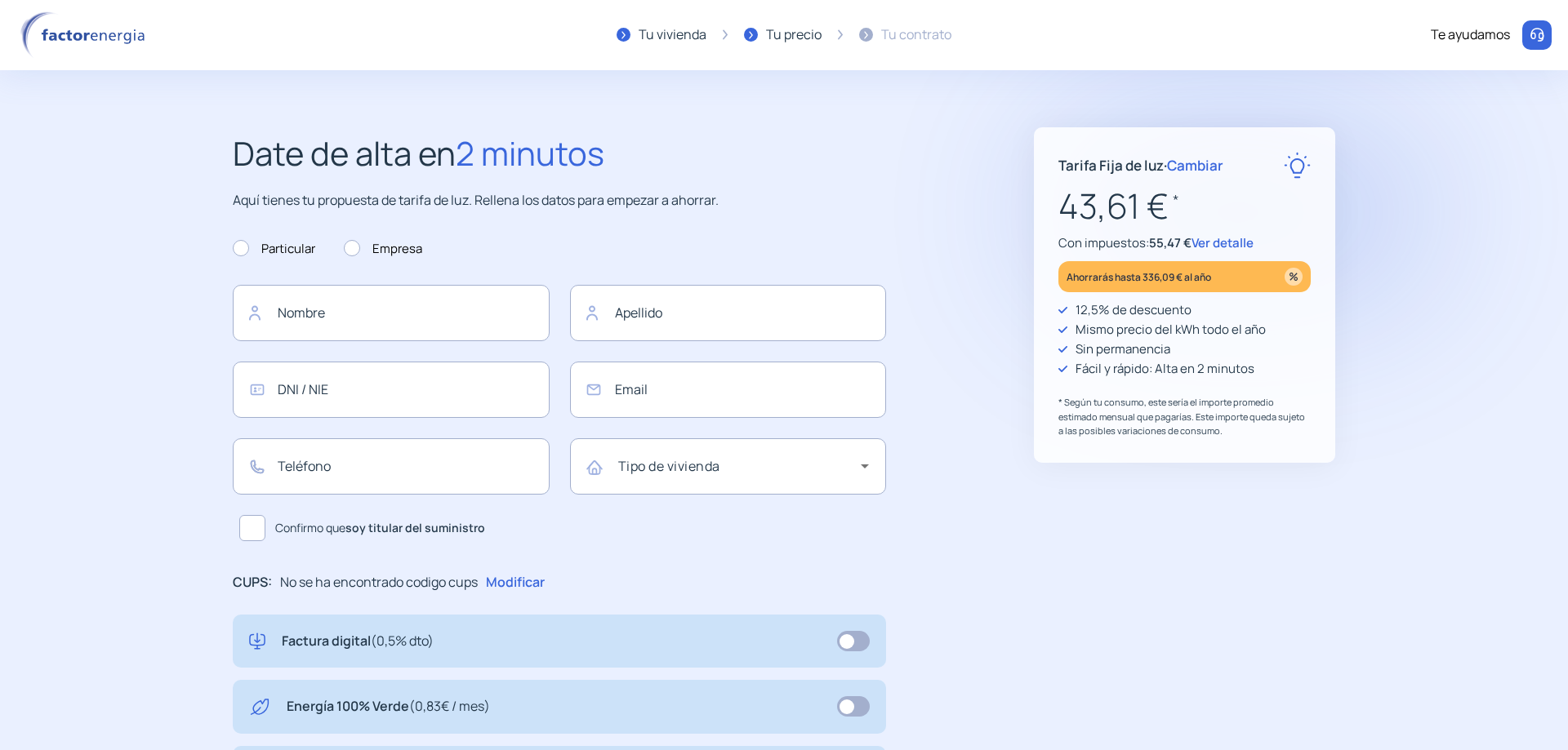
type input "**********"
click at [1237, 239] on span "Ver detalle" at bounding box center [1223, 242] width 62 height 17
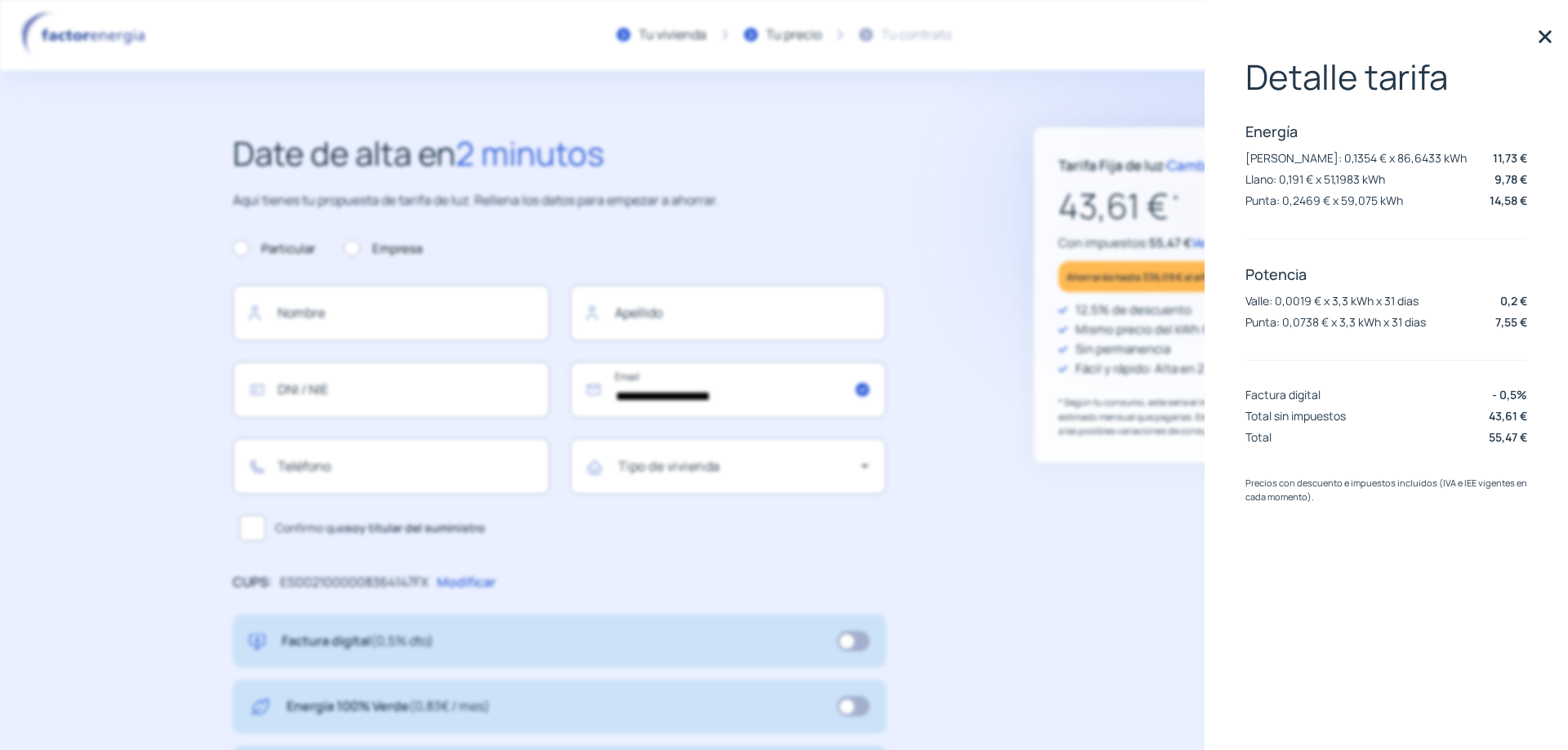
click at [1538, 37] on img at bounding box center [1545, 37] width 25 height 25
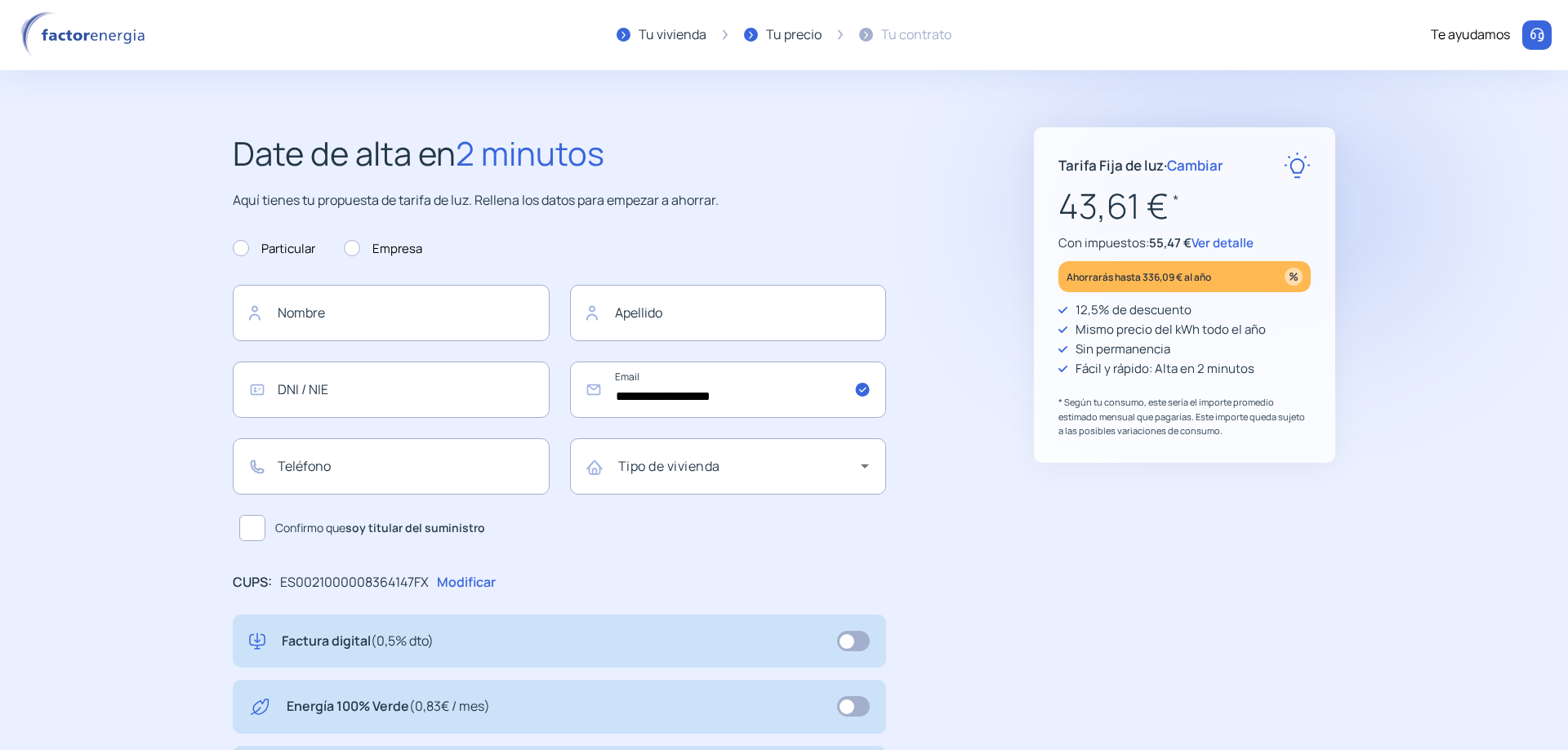
click at [78, 35] on img at bounding box center [85, 35] width 139 height 47
click at [43, 27] on img at bounding box center [85, 35] width 139 height 47
